Goal: Task Accomplishment & Management: Manage account settings

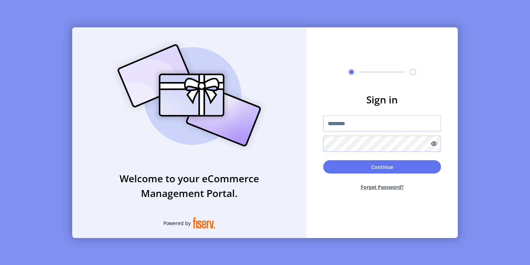
click at [359, 126] on input "text" at bounding box center [382, 123] width 118 height 16
type input "**********"
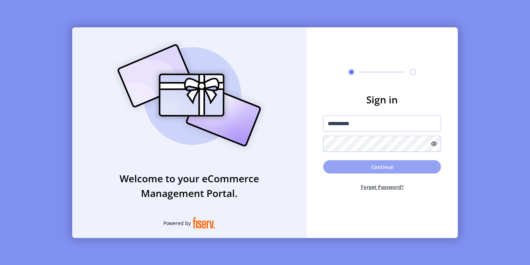
click at [348, 167] on button "Continue" at bounding box center [382, 166] width 118 height 13
